Goal: Find contact information: Find contact information

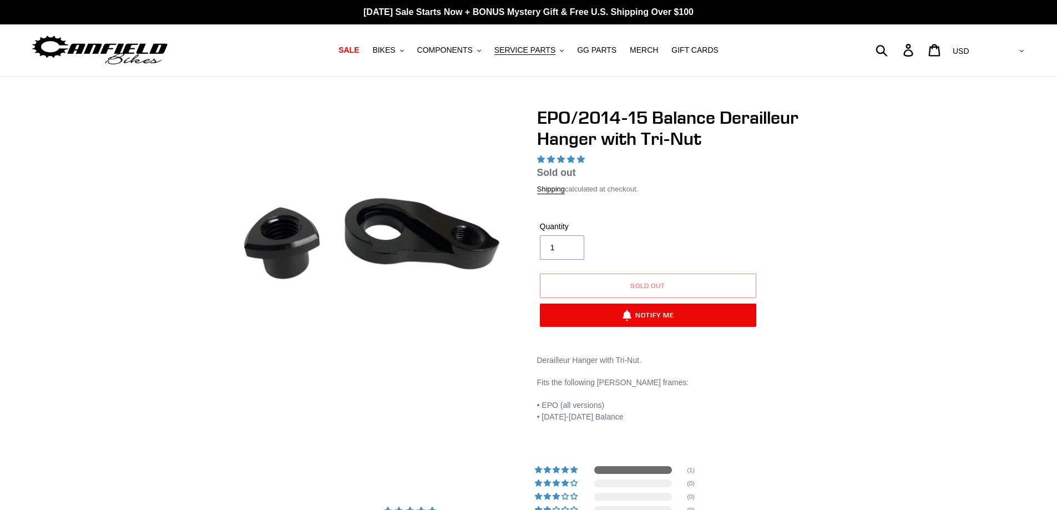
select select "highest-rating"
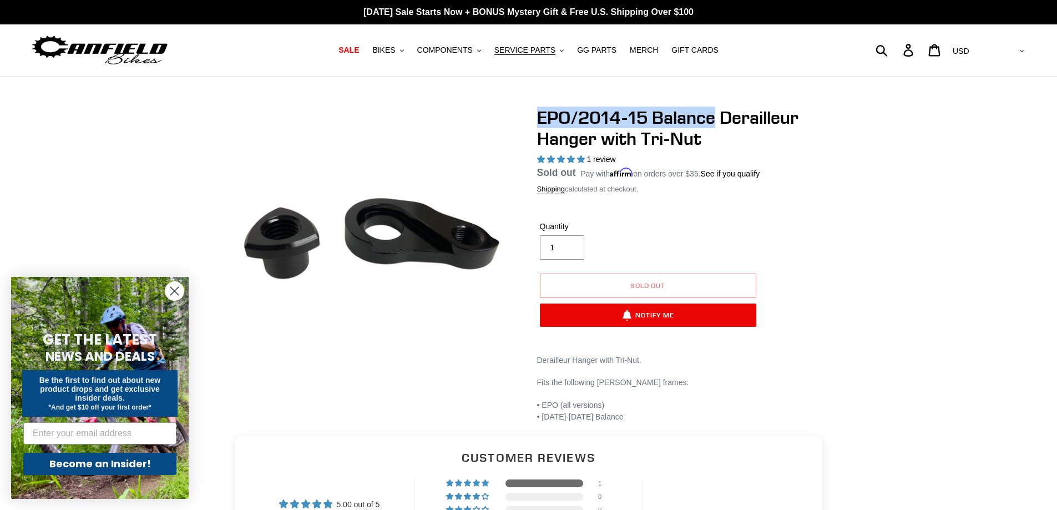
drag, startPoint x: 537, startPoint y: 114, endPoint x: 713, endPoint y: 117, distance: 175.8
click at [713, 117] on h1 "EPO/2014-15 Balance Derailleur Hanger with Tri-Nut" at bounding box center [684, 128] width 294 height 43
copy h1 "EPO/2014-15 Balance"
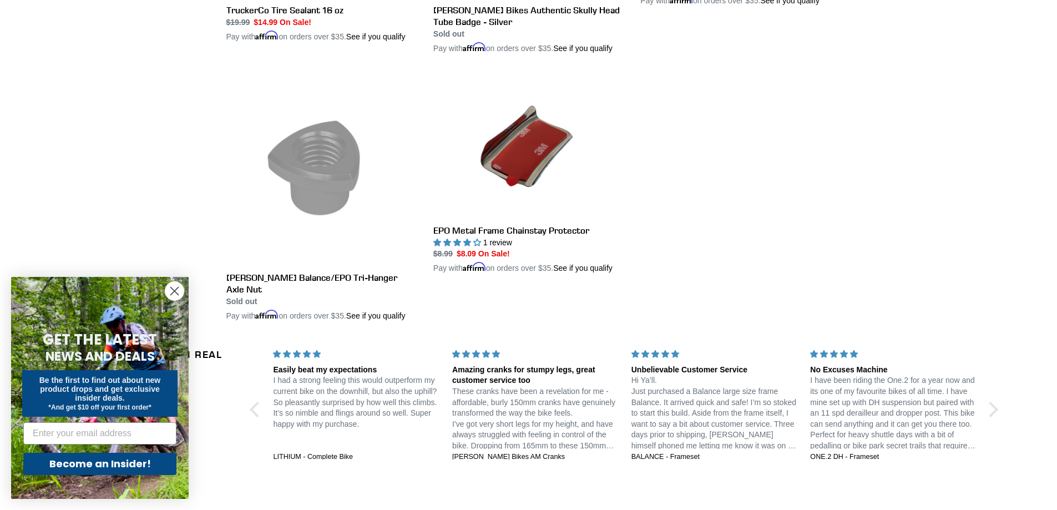
scroll to position [832, 0]
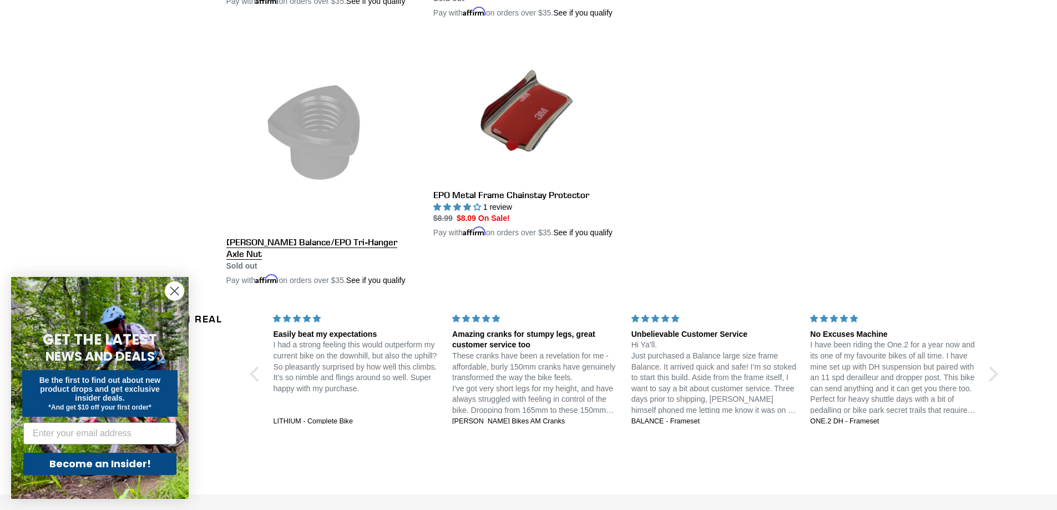
click at [364, 240] on link "[PERSON_NAME] Balance/EPO Tri-Hanger Axle Nut" at bounding box center [321, 162] width 190 height 248
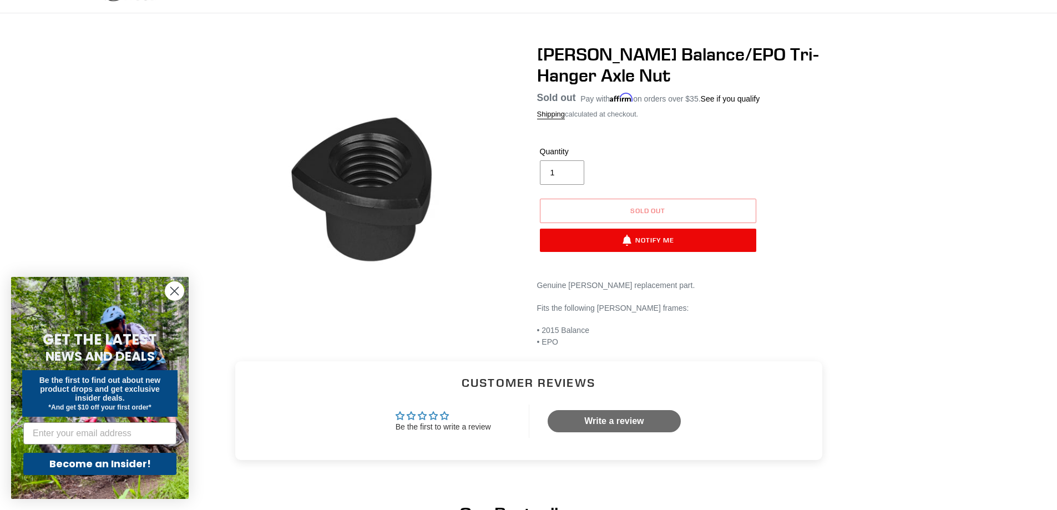
scroll to position [166, 0]
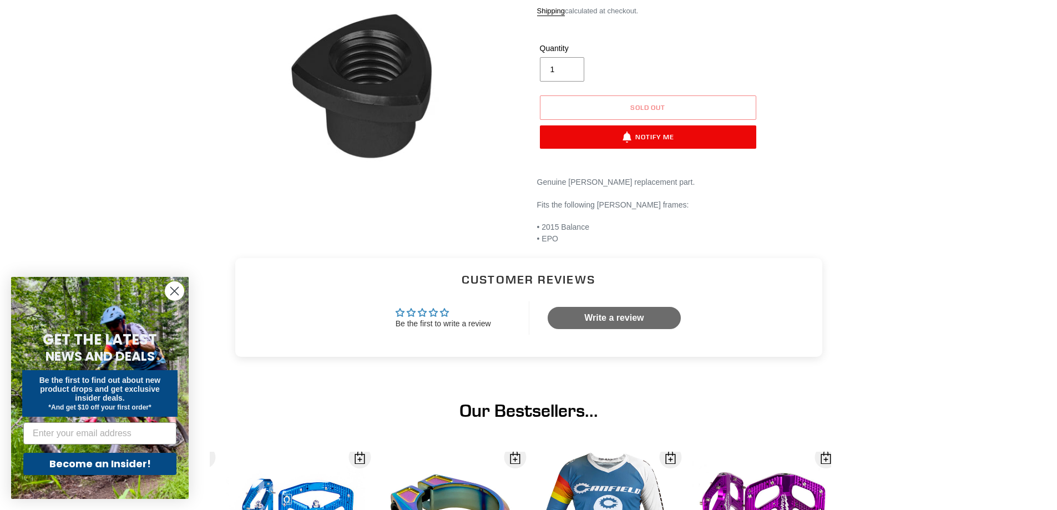
click at [996, 265] on main "Canfield Balance/EPO Tri-Hanger Axle Nut No reviews Regular price Sold out Sale…" at bounding box center [528, 308] width 1057 height 796
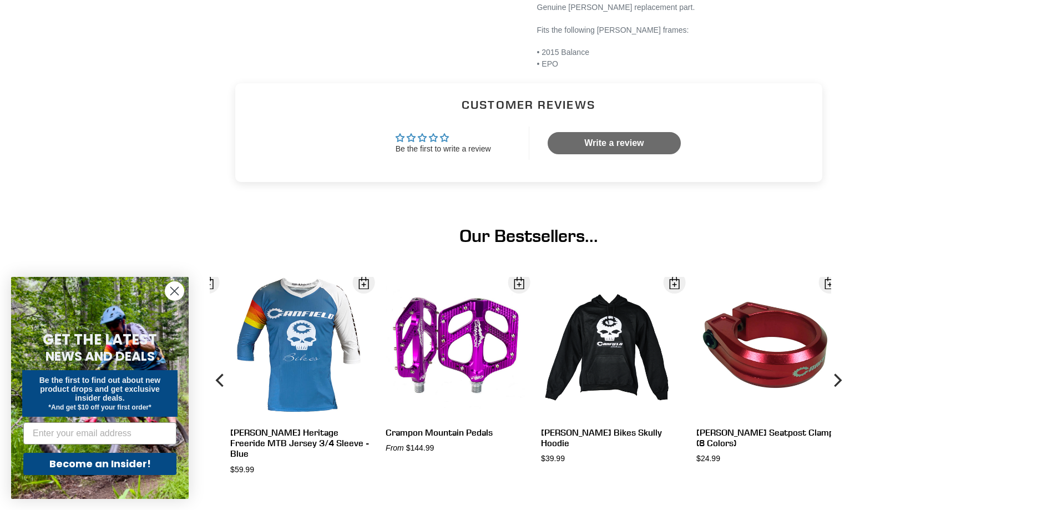
scroll to position [444, 0]
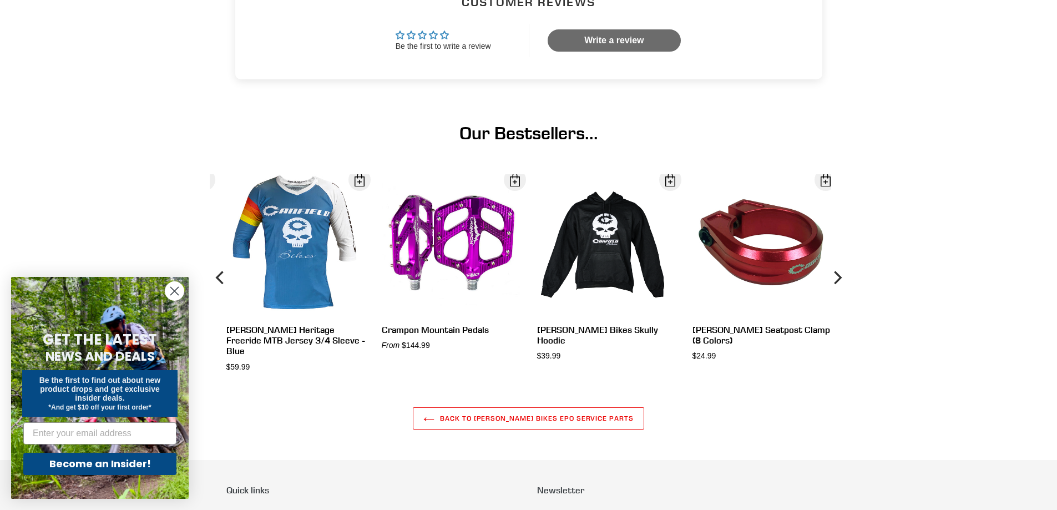
click at [176, 288] on circle "Close dialog" at bounding box center [174, 291] width 18 height 18
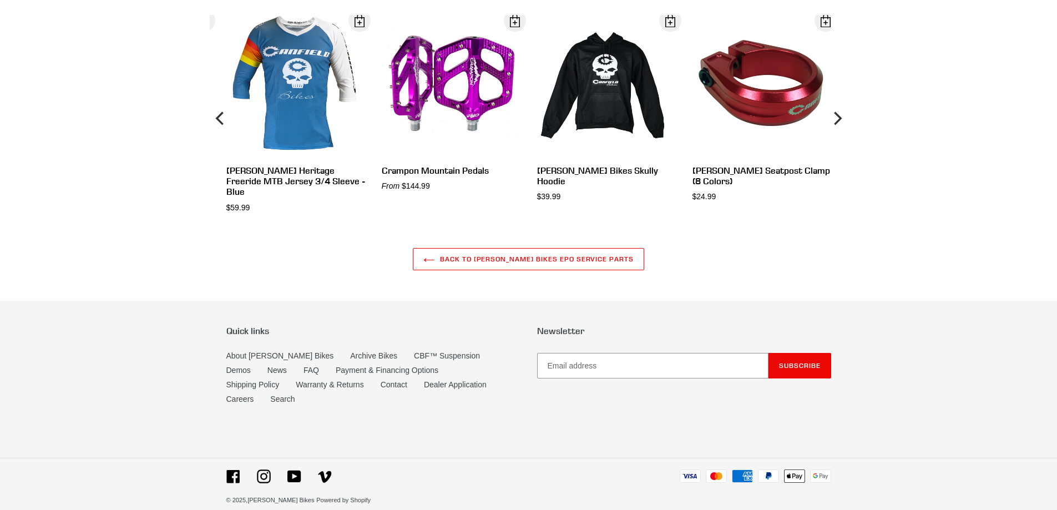
scroll to position [604, 0]
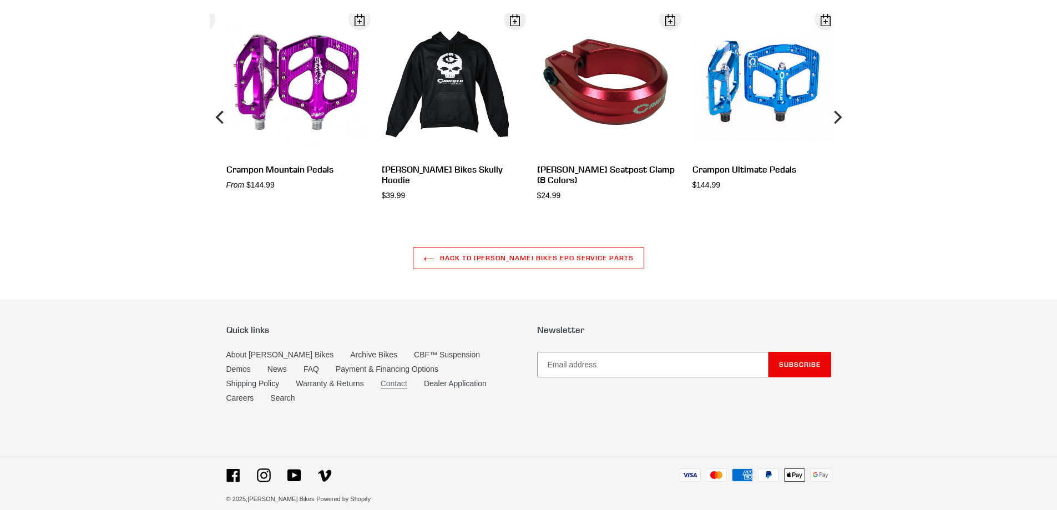
click at [380, 385] on link "Contact" at bounding box center [393, 383] width 27 height 9
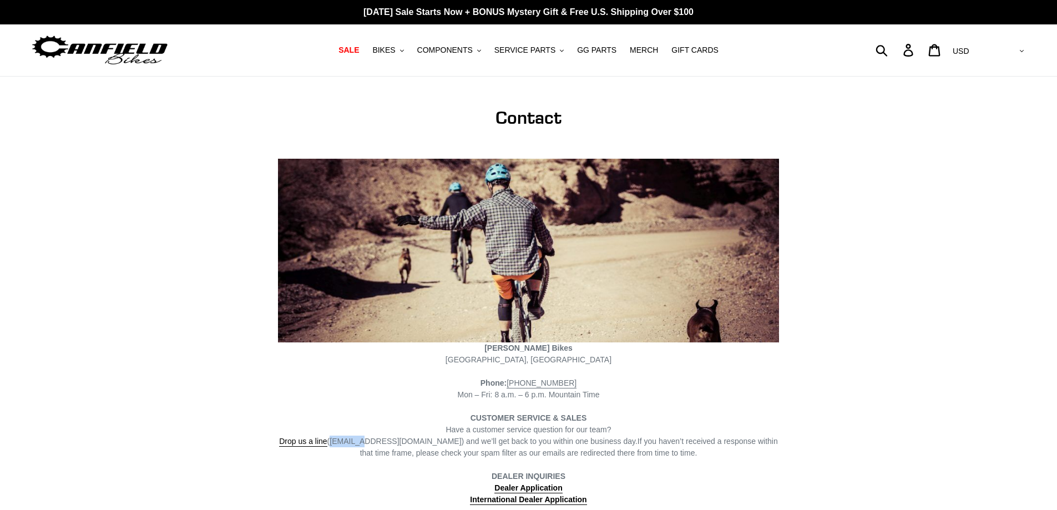
drag, startPoint x: 336, startPoint y: 440, endPoint x: 365, endPoint y: 443, distance: 29.5
click at [365, 443] on span "Drop us a line (info@canfieldbikes.com) and we’ll get back to you within one bu…" at bounding box center [458, 441] width 358 height 10
click at [319, 440] on link "Drop us a line" at bounding box center [303, 441] width 48 height 10
click at [339, 436] on span "Drop us a line (info@canfieldbikes.com) and we’ll get back to you within one bu…" at bounding box center [458, 441] width 358 height 10
drag, startPoint x: 338, startPoint y: 442, endPoint x: 421, endPoint y: 445, distance: 83.2
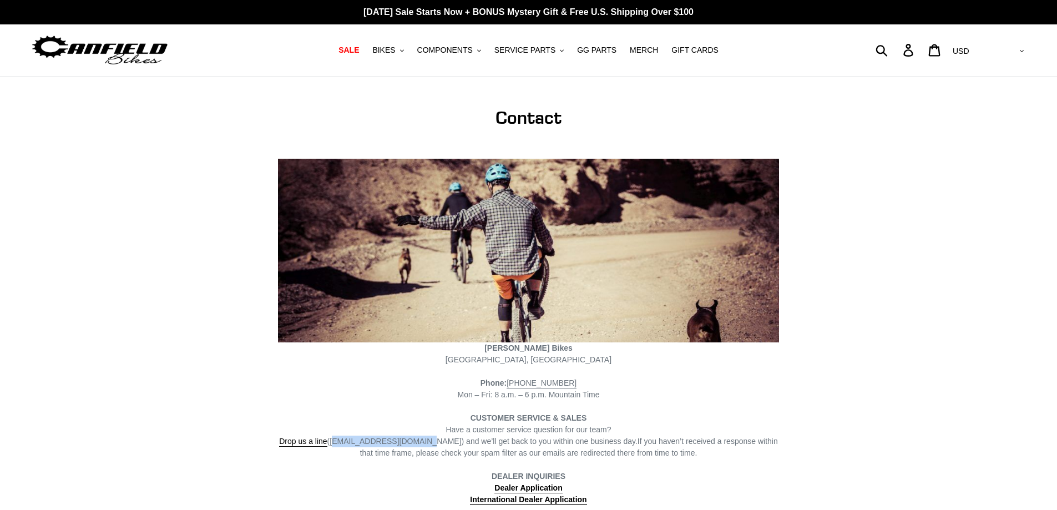
click at [421, 445] on span "Drop us a line (info@canfieldbikes.com) and we’ll get back to you within one bu…" at bounding box center [458, 441] width 358 height 10
copy span "info@canfieldbikes.com"
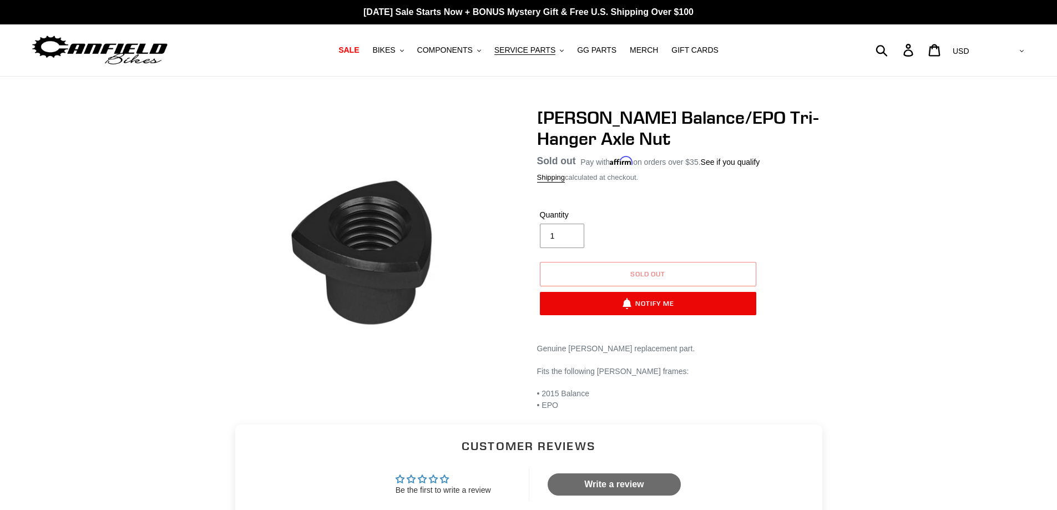
click at [1043, 380] on div "[PERSON_NAME] Balance/EPO Tri-Hanger Axle Nut No reviews Regular price Sold out…" at bounding box center [528, 259] width 1057 height 304
